Goal: Task Accomplishment & Management: Use online tool/utility

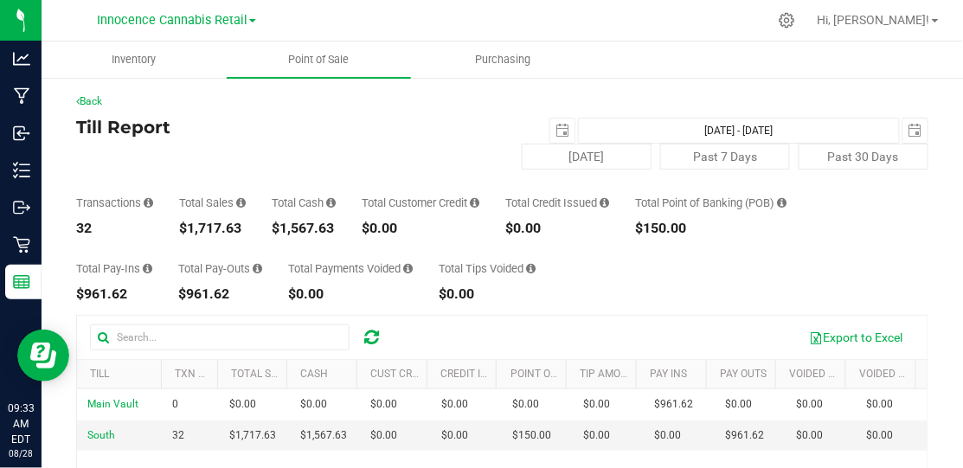
scroll to position [35, 0]
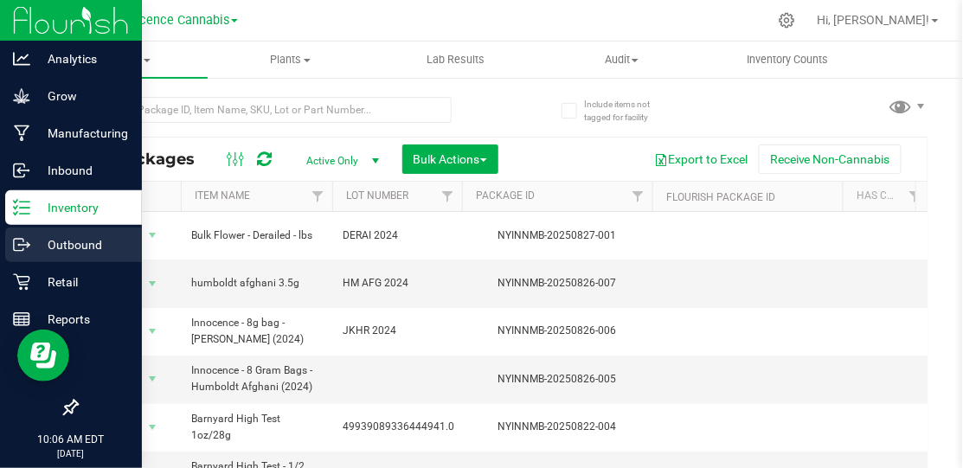
click at [63, 239] on p "Outbound" at bounding box center [82, 244] width 104 height 21
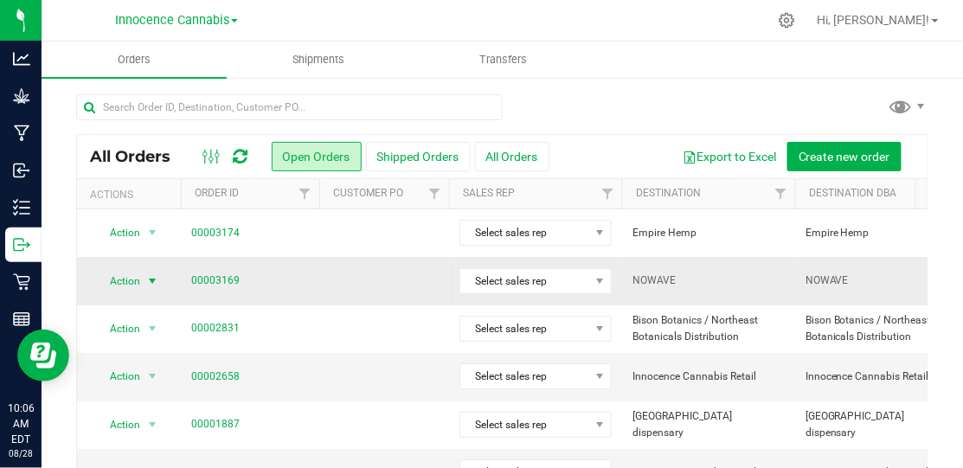
click at [151, 278] on span "select" at bounding box center [152, 281] width 14 height 14
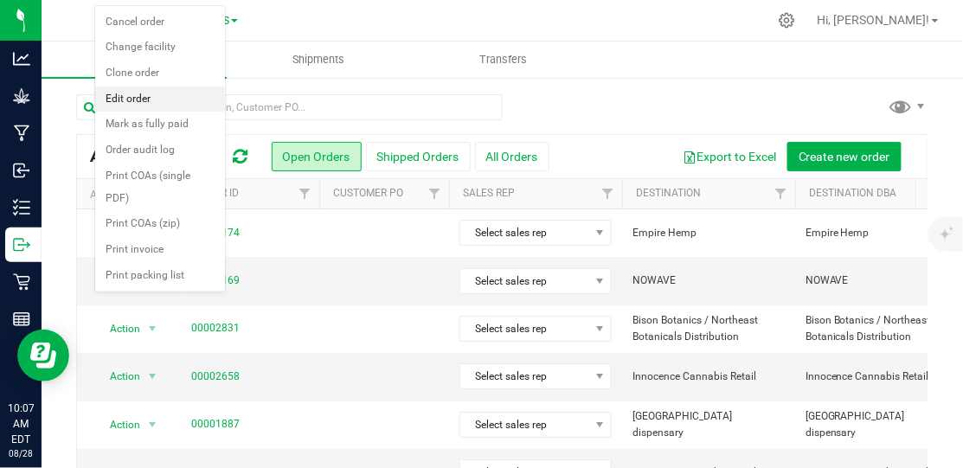
click at [125, 92] on li "Edit order" at bounding box center [160, 100] width 130 height 26
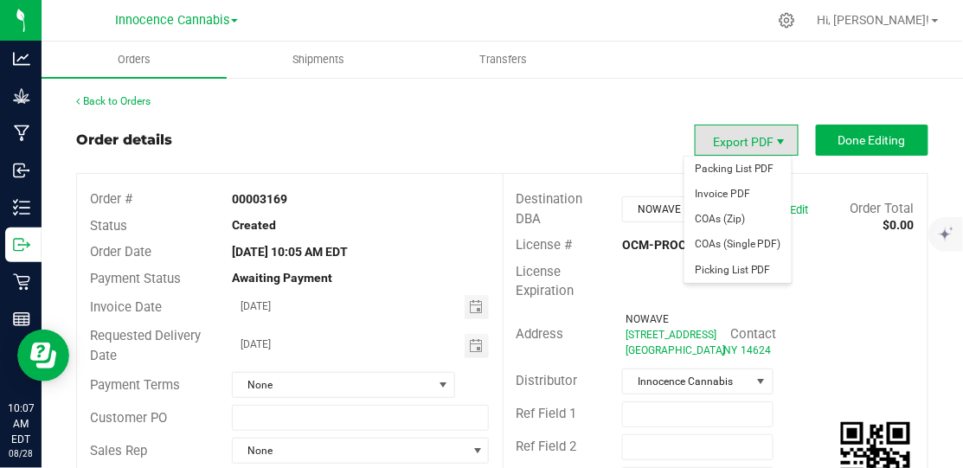
click at [773, 145] on span "Export PDF" at bounding box center [780, 142] width 14 height 14
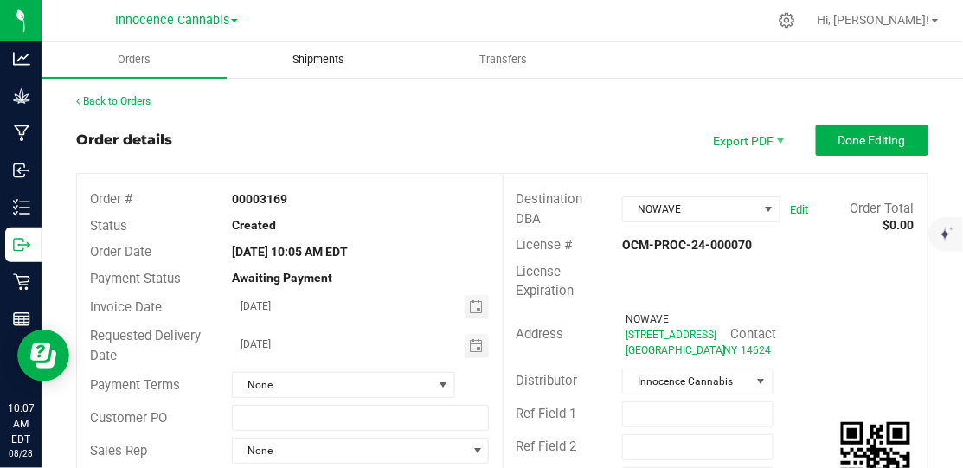
click at [323, 54] on span "Shipments" at bounding box center [318, 60] width 99 height 16
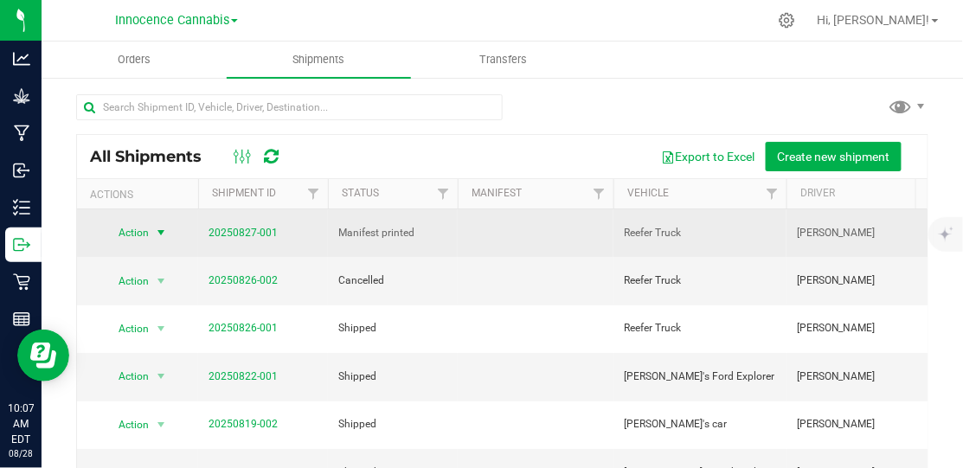
click at [162, 226] on span "select" at bounding box center [161, 233] width 14 height 14
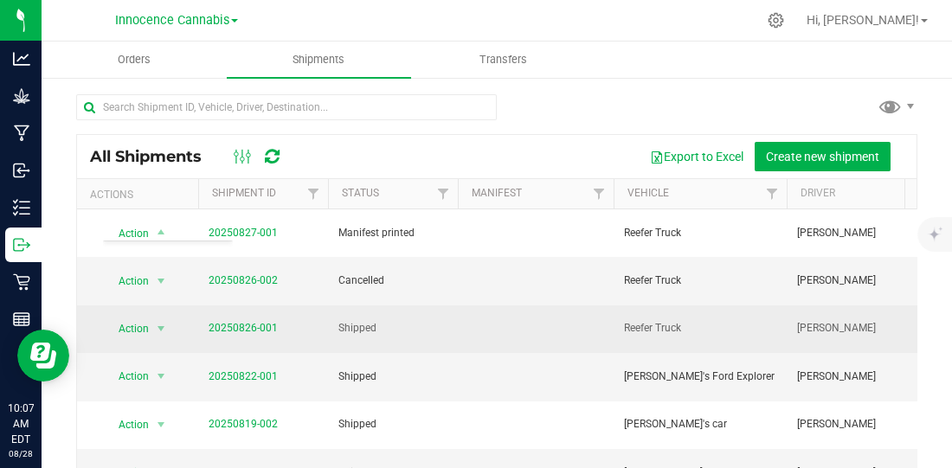
click at [435, 305] on td "Shipped" at bounding box center [393, 329] width 130 height 48
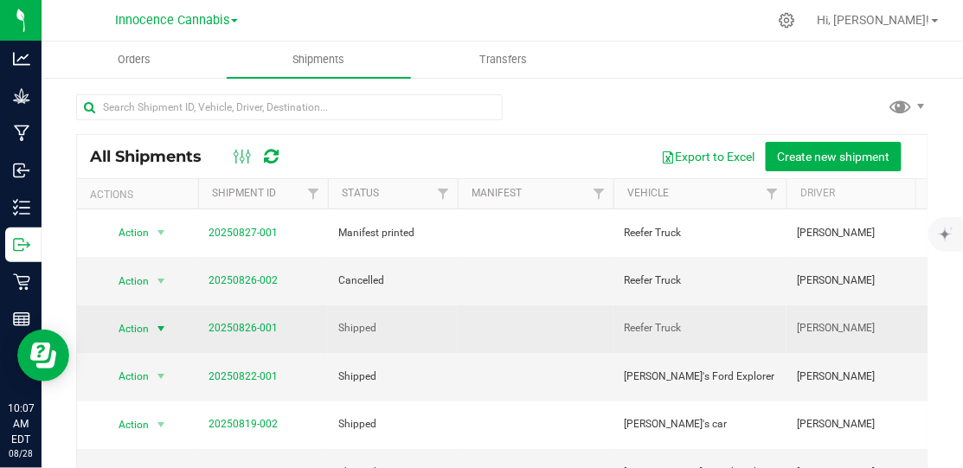
click at [159, 322] on span "select" at bounding box center [161, 329] width 14 height 14
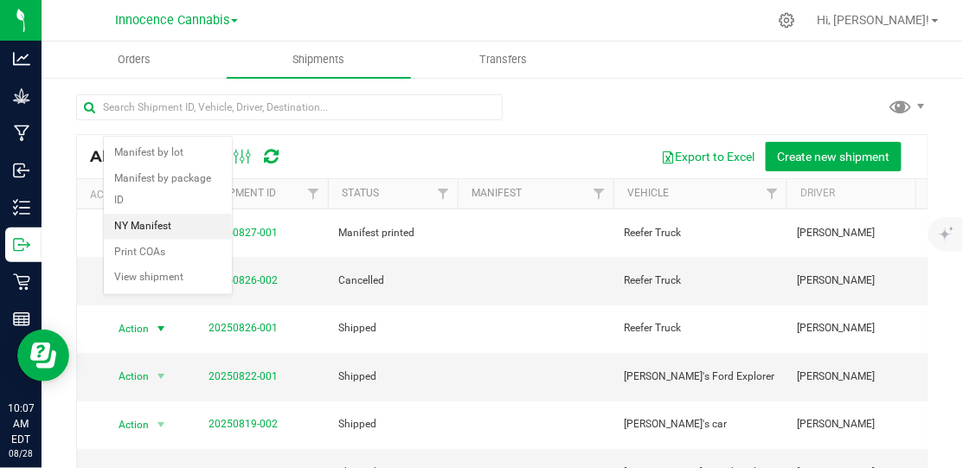
click at [167, 224] on li "NY Manifest" at bounding box center [168, 227] width 128 height 26
